Goal: Check status: Check status

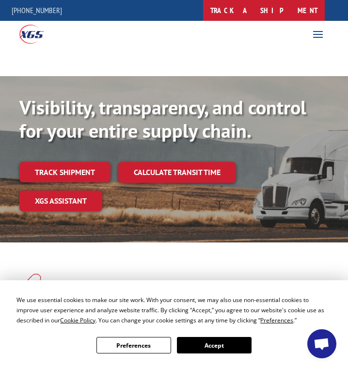
click at [280, 7] on link "track a shipment" at bounding box center [264, 10] width 122 height 21
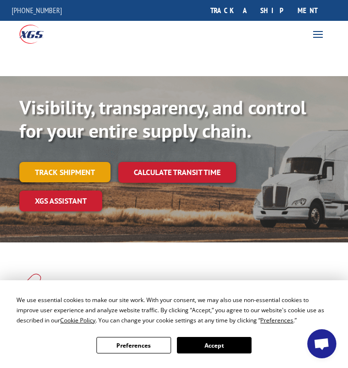
click at [90, 172] on link "Track shipment" at bounding box center [64, 172] width 91 height 20
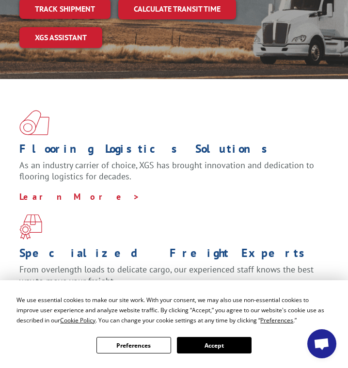
scroll to position [242, 0]
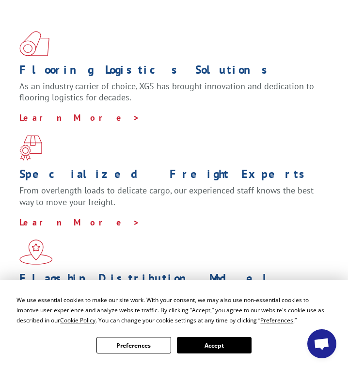
click at [222, 341] on button "Accept" at bounding box center [214, 345] width 75 height 16
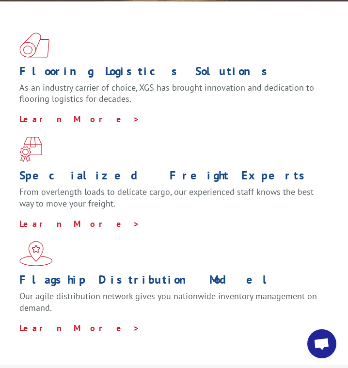
scroll to position [0, 0]
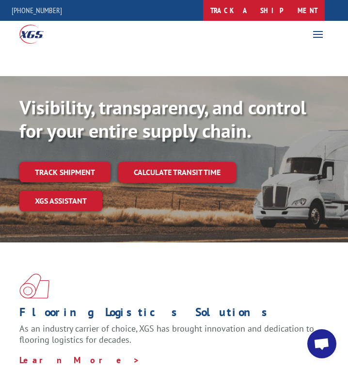
click at [293, 12] on link "track a shipment" at bounding box center [264, 10] width 122 height 21
click at [281, 10] on link "track a shipment" at bounding box center [264, 10] width 122 height 21
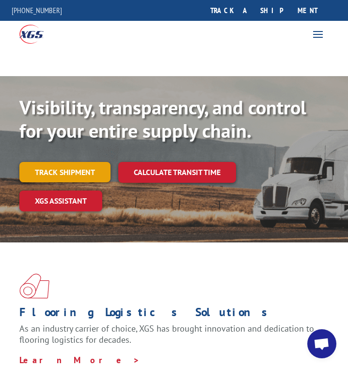
click at [56, 176] on link "Track shipment" at bounding box center [64, 172] width 91 height 20
click at [73, 167] on link "Track shipment" at bounding box center [64, 172] width 91 height 20
click at [73, 168] on link "Track shipment" at bounding box center [64, 172] width 91 height 20
click at [73, 171] on link "Track shipment" at bounding box center [64, 172] width 91 height 20
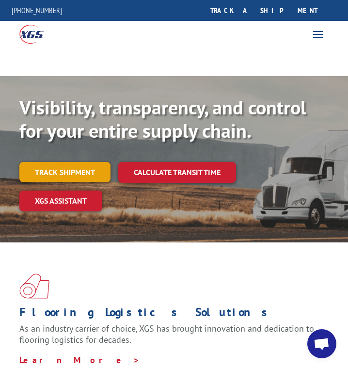
click at [73, 171] on link "Track shipment" at bounding box center [64, 172] width 91 height 20
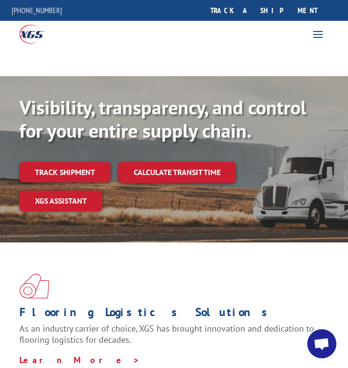
click at [316, 39] on span at bounding box center [318, 34] width 16 height 16
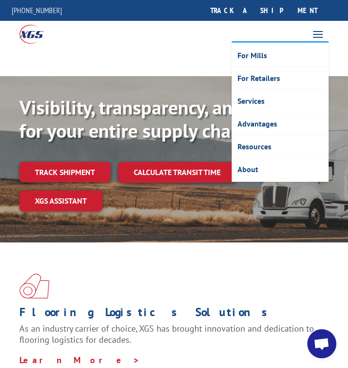
click at [316, 39] on span at bounding box center [318, 34] width 16 height 16
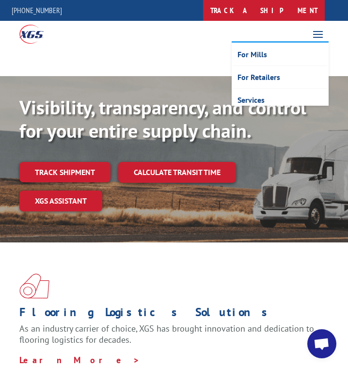
click at [289, 9] on link "track a shipment" at bounding box center [264, 10] width 122 height 21
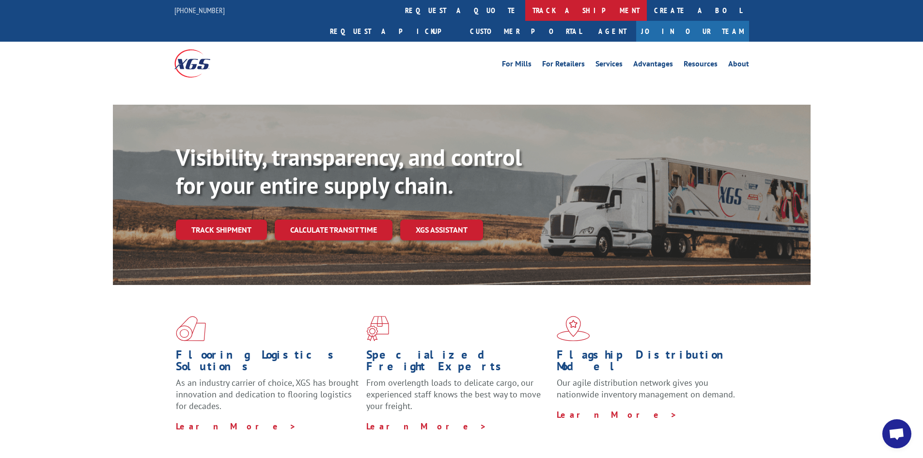
click at [348, 17] on link "track a shipment" at bounding box center [586, 10] width 122 height 21
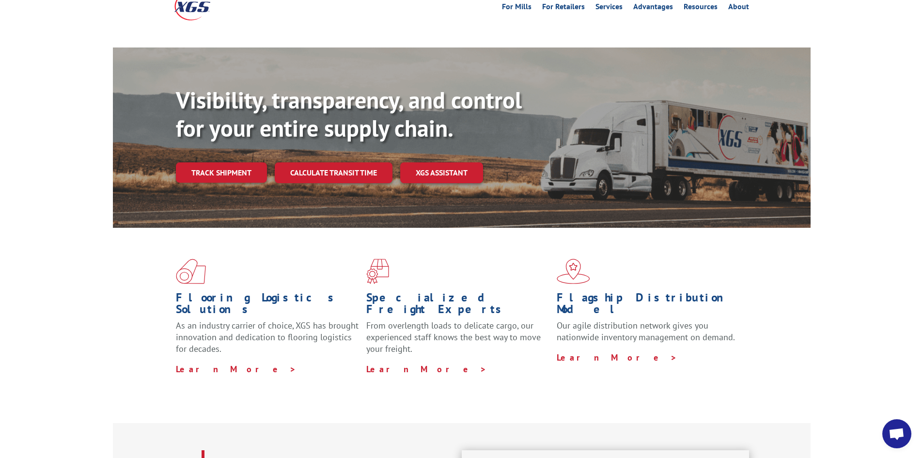
scroll to position [81, 0]
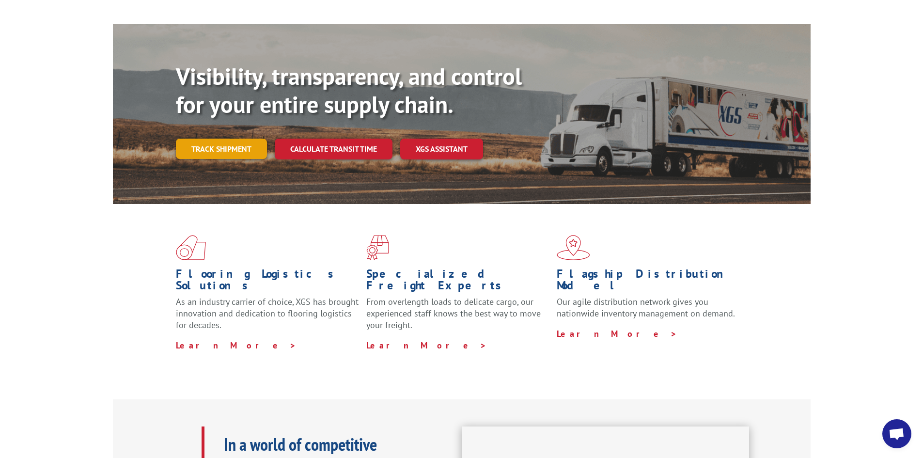
click at [236, 139] on link "Track shipment" at bounding box center [221, 149] width 91 height 20
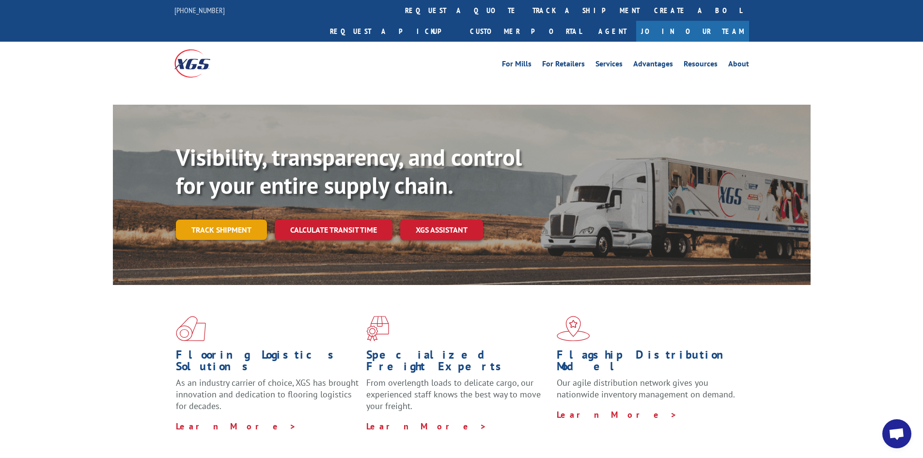
click at [218, 220] on link "Track shipment" at bounding box center [221, 230] width 91 height 20
click at [217, 220] on link "Track shipment" at bounding box center [221, 230] width 91 height 20
click at [216, 220] on link "Track shipment" at bounding box center [221, 230] width 91 height 20
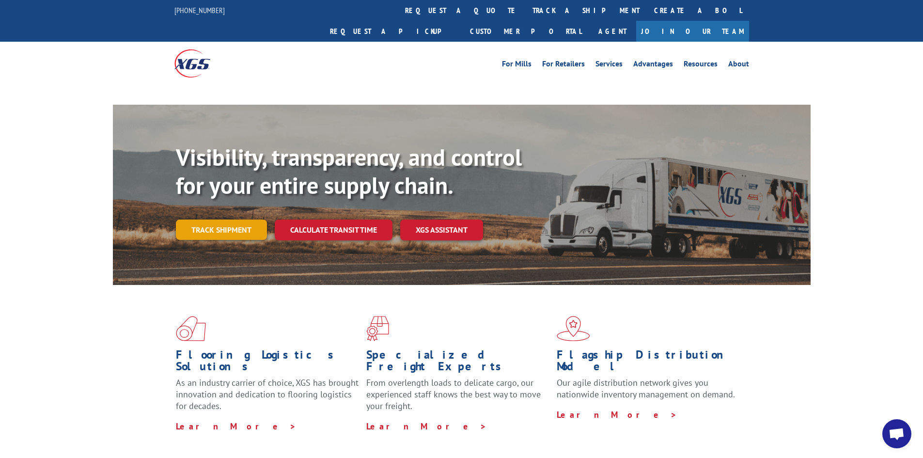
click at [216, 220] on link "Track shipment" at bounding box center [221, 230] width 91 height 20
click at [215, 220] on link "Track shipment" at bounding box center [221, 230] width 91 height 20
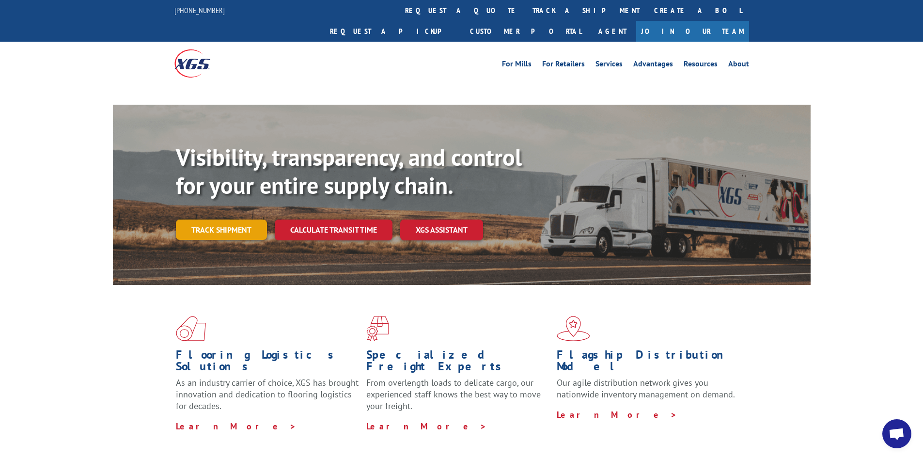
click at [215, 220] on link "Track shipment" at bounding box center [221, 230] width 91 height 20
click at [212, 220] on link "Track shipment" at bounding box center [221, 230] width 91 height 20
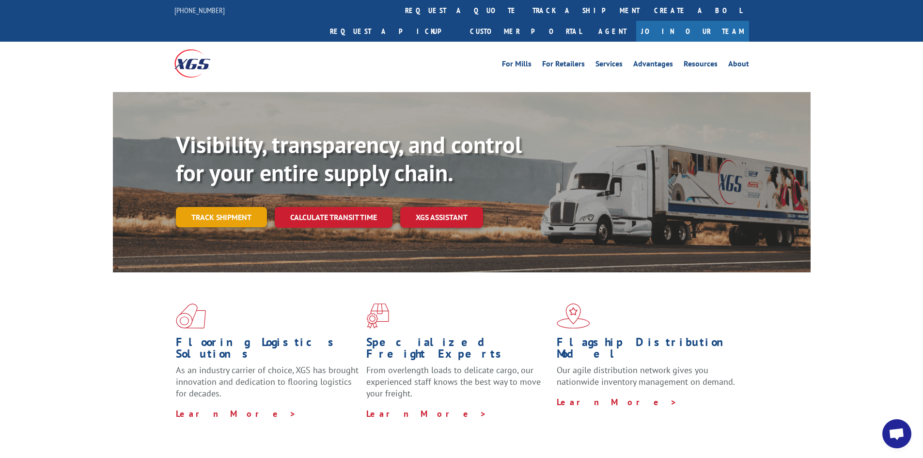
click at [218, 207] on link "Track shipment" at bounding box center [221, 217] width 91 height 20
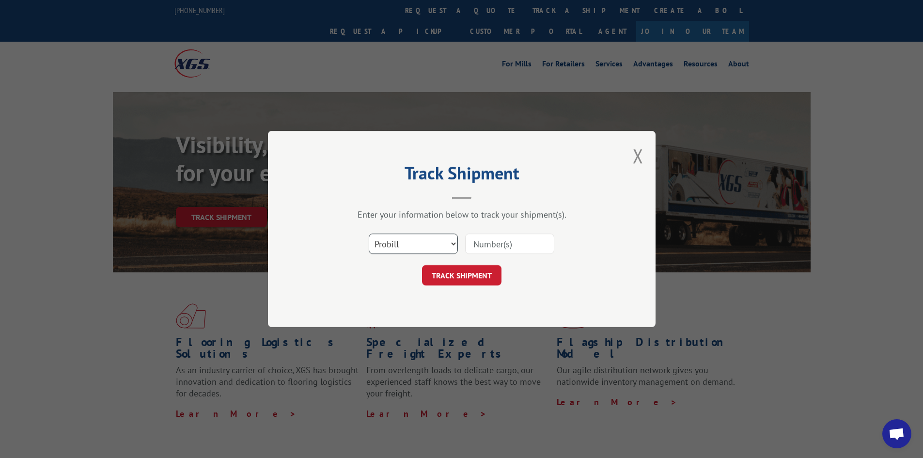
click at [409, 239] on select "Select category... Probill BOL PO" at bounding box center [413, 244] width 89 height 20
click at [369, 234] on select "Select category... Probill BOL PO" at bounding box center [413, 244] width 89 height 20
click at [516, 241] on input at bounding box center [509, 244] width 89 height 20
paste input "17402990"
type input "17402990"
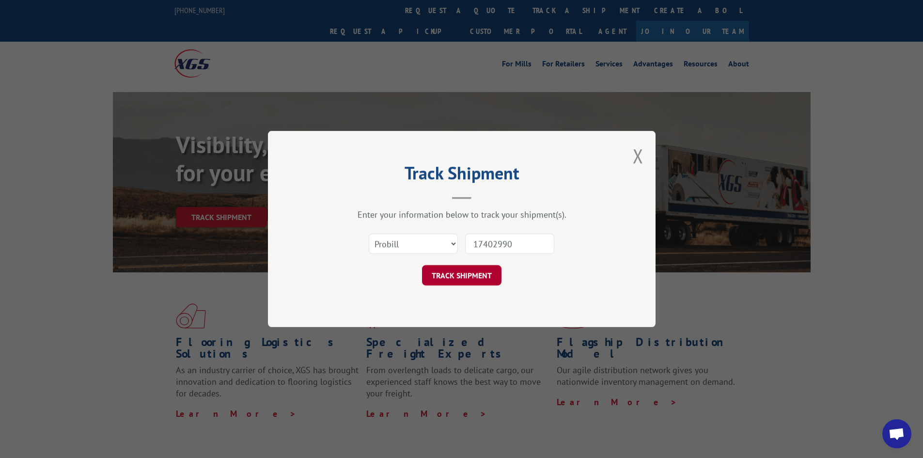
click at [480, 277] on button "TRACK SHIPMENT" at bounding box center [461, 275] width 79 height 20
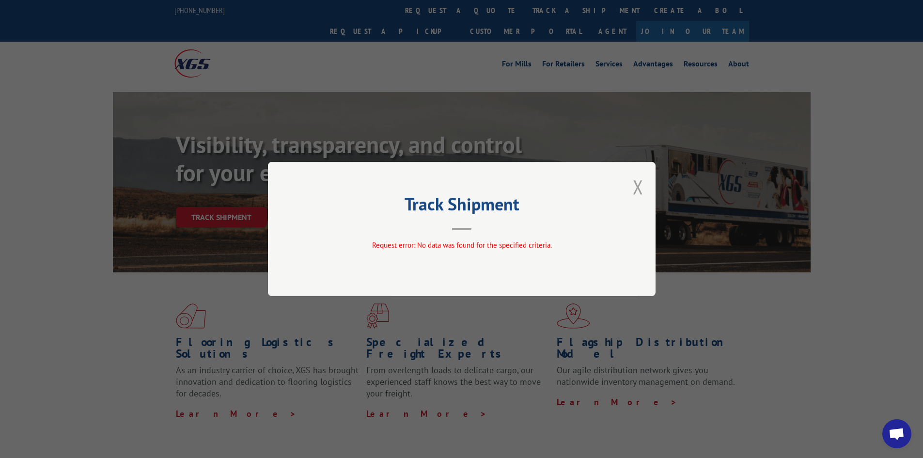
click at [637, 189] on button "Close modal" at bounding box center [638, 187] width 11 height 26
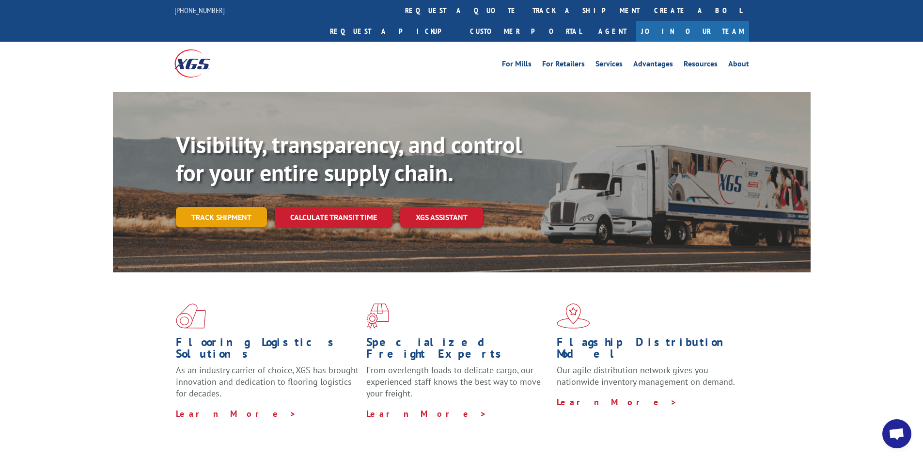
click at [223, 207] on link "Track shipment" at bounding box center [221, 217] width 91 height 20
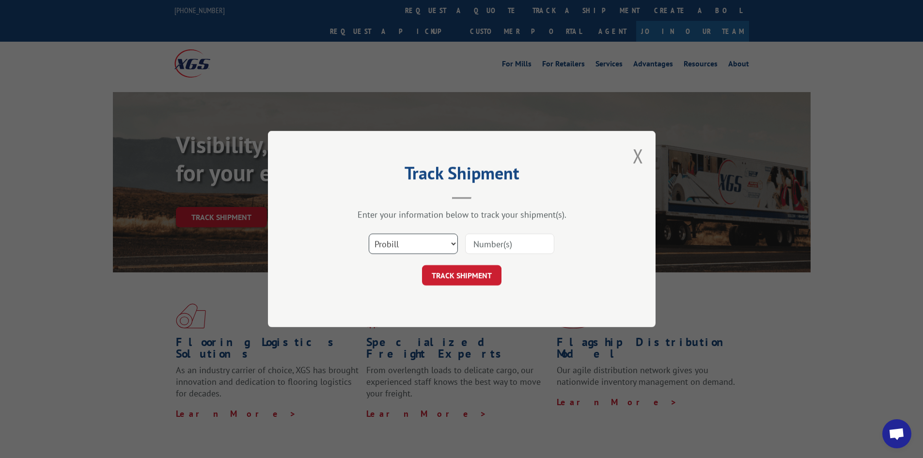
click at [415, 239] on select "Select category... Probill BOL PO" at bounding box center [413, 244] width 89 height 20
select select "bol"
click at [369, 234] on select "Select category... Probill BOL PO" at bounding box center [413, 244] width 89 height 20
click at [500, 241] on input at bounding box center [509, 244] width 89 height 20
paste input "17402990"
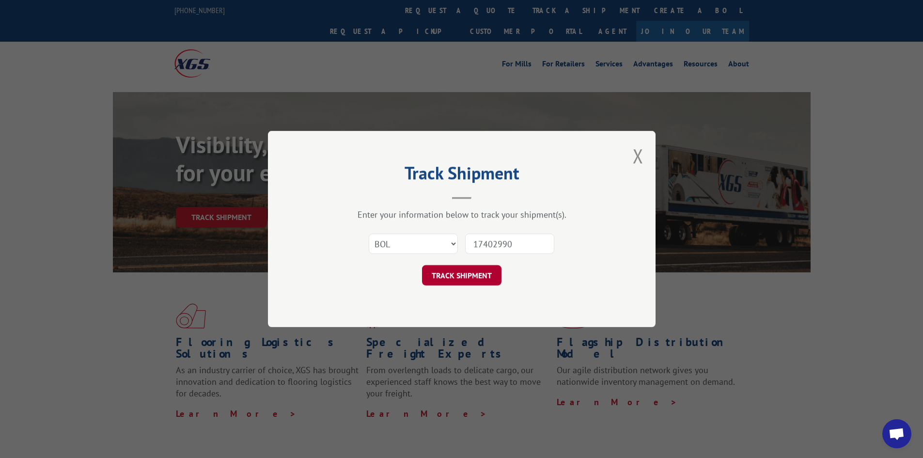
type input "17402990"
click at [490, 278] on button "TRACK SHIPMENT" at bounding box center [461, 275] width 79 height 20
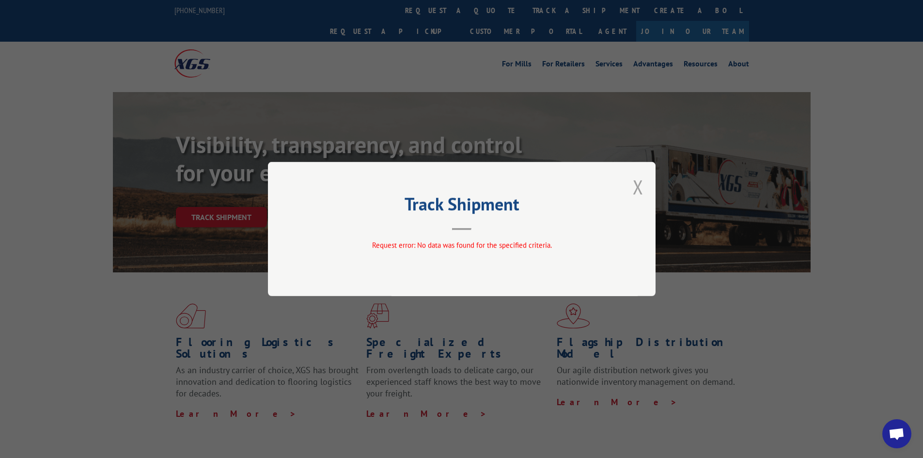
click at [636, 186] on button "Close modal" at bounding box center [638, 187] width 11 height 26
